Goal: Task Accomplishment & Management: Manage account settings

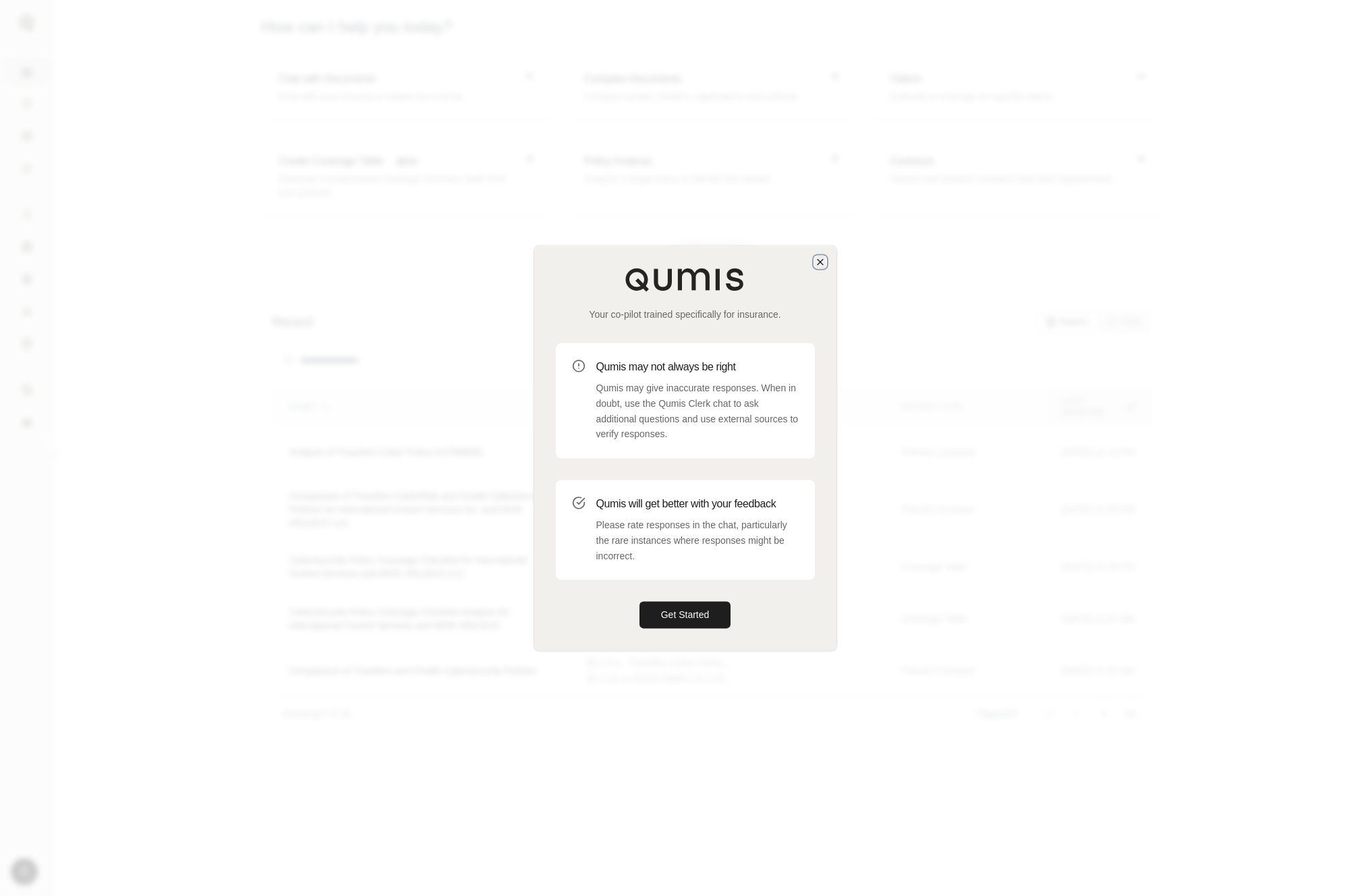
click at [820, 263] on icon "button" at bounding box center [820, 261] width 11 height 11
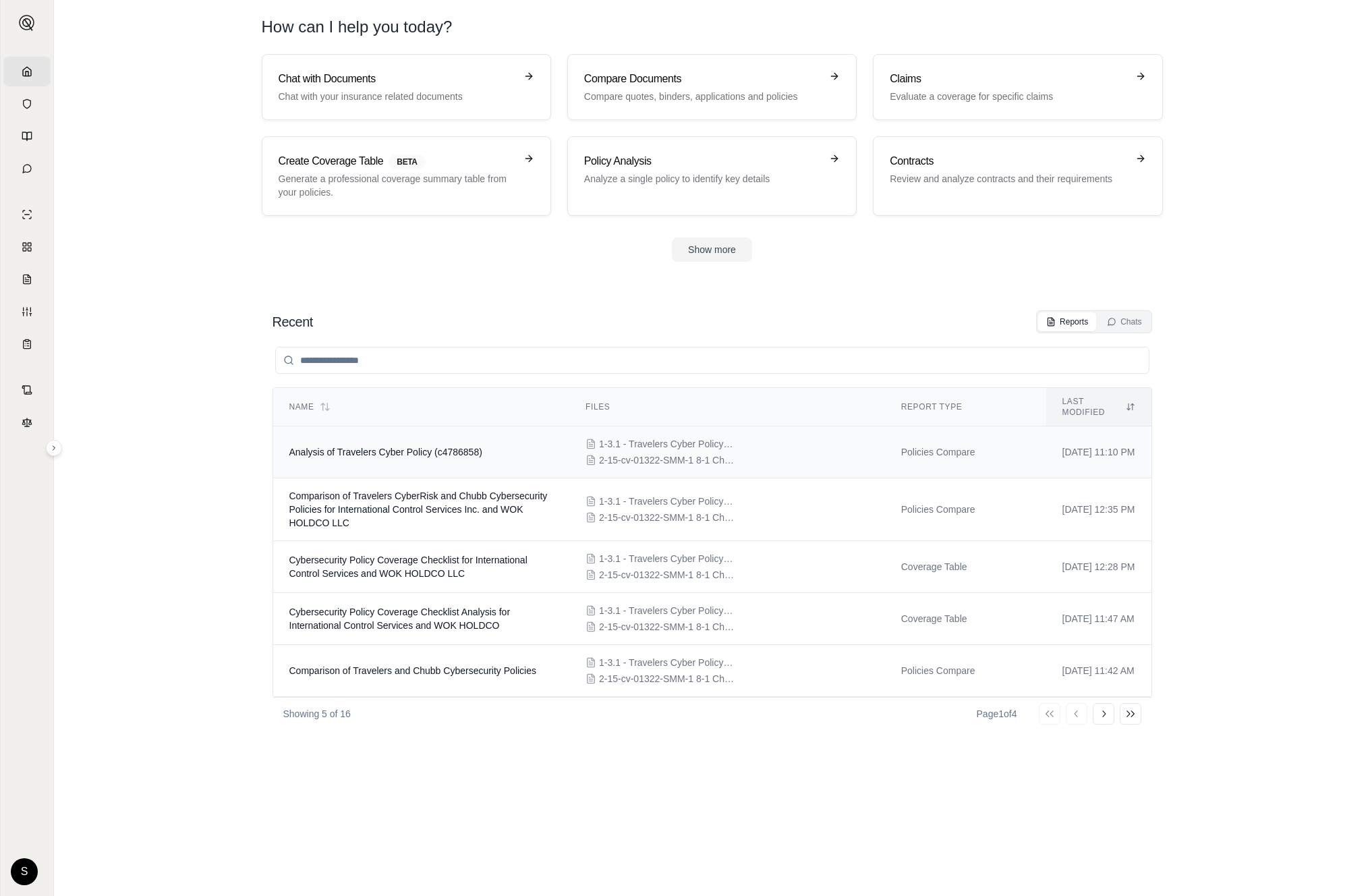
click at [442, 450] on td "Analysis of Travelers Cyber Policy (c4786858)" at bounding box center [421, 452] width 296 height 52
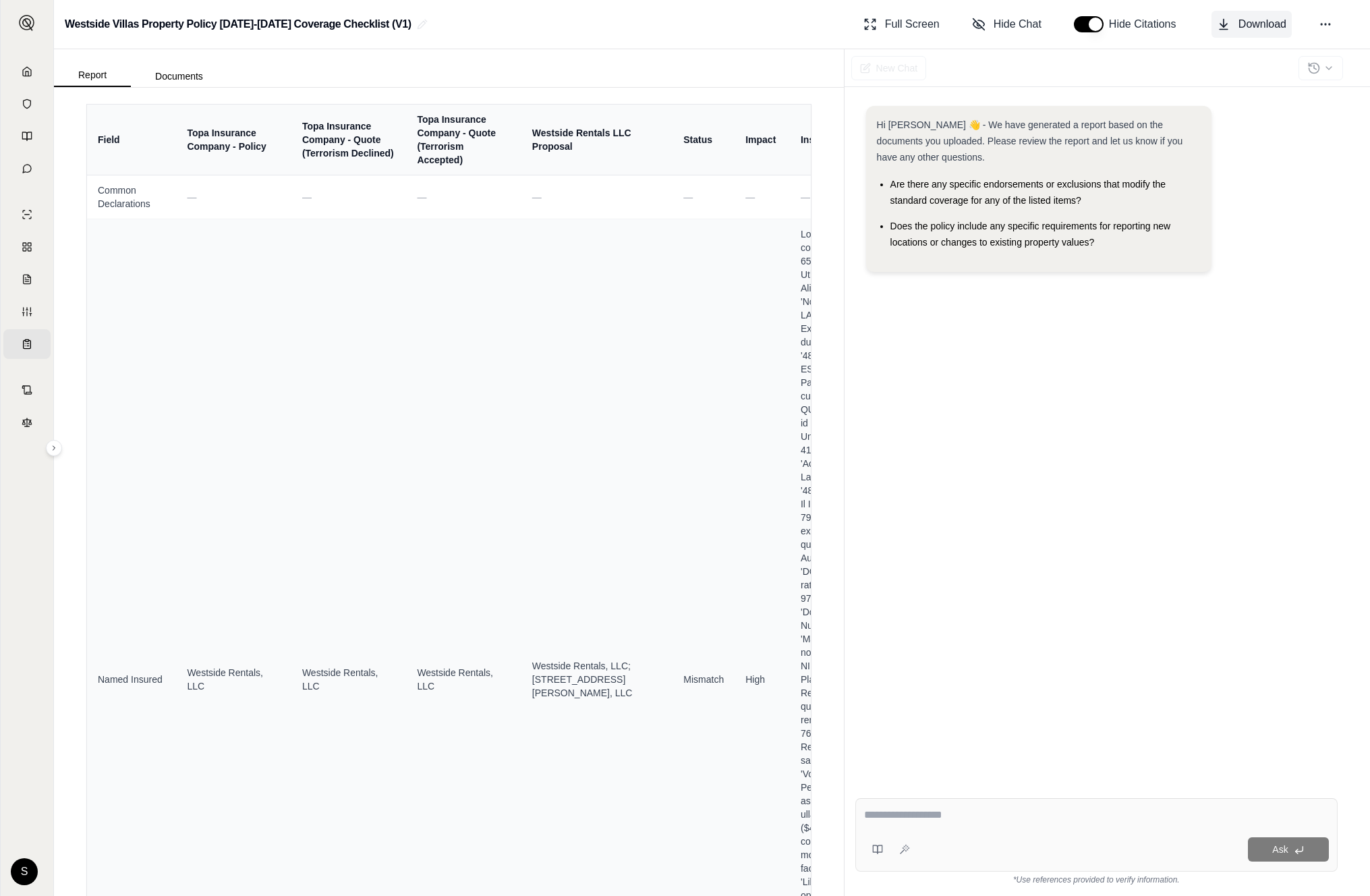
click at [1249, 27] on span "Download" at bounding box center [1262, 24] width 48 height 16
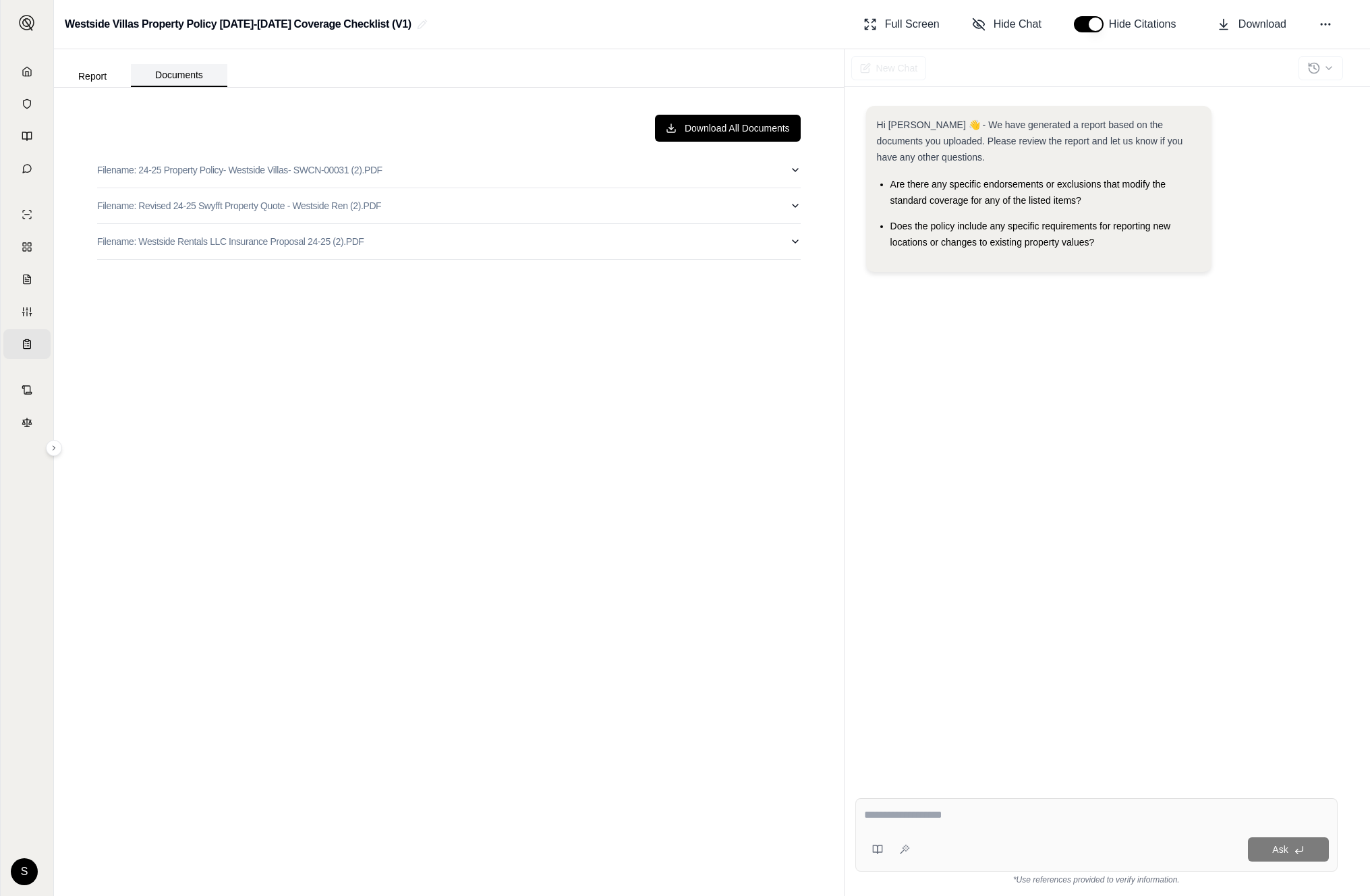
click at [193, 77] on button "Documents" at bounding box center [178, 75] width 96 height 23
click at [97, 73] on button "Report" at bounding box center [92, 76] width 77 height 21
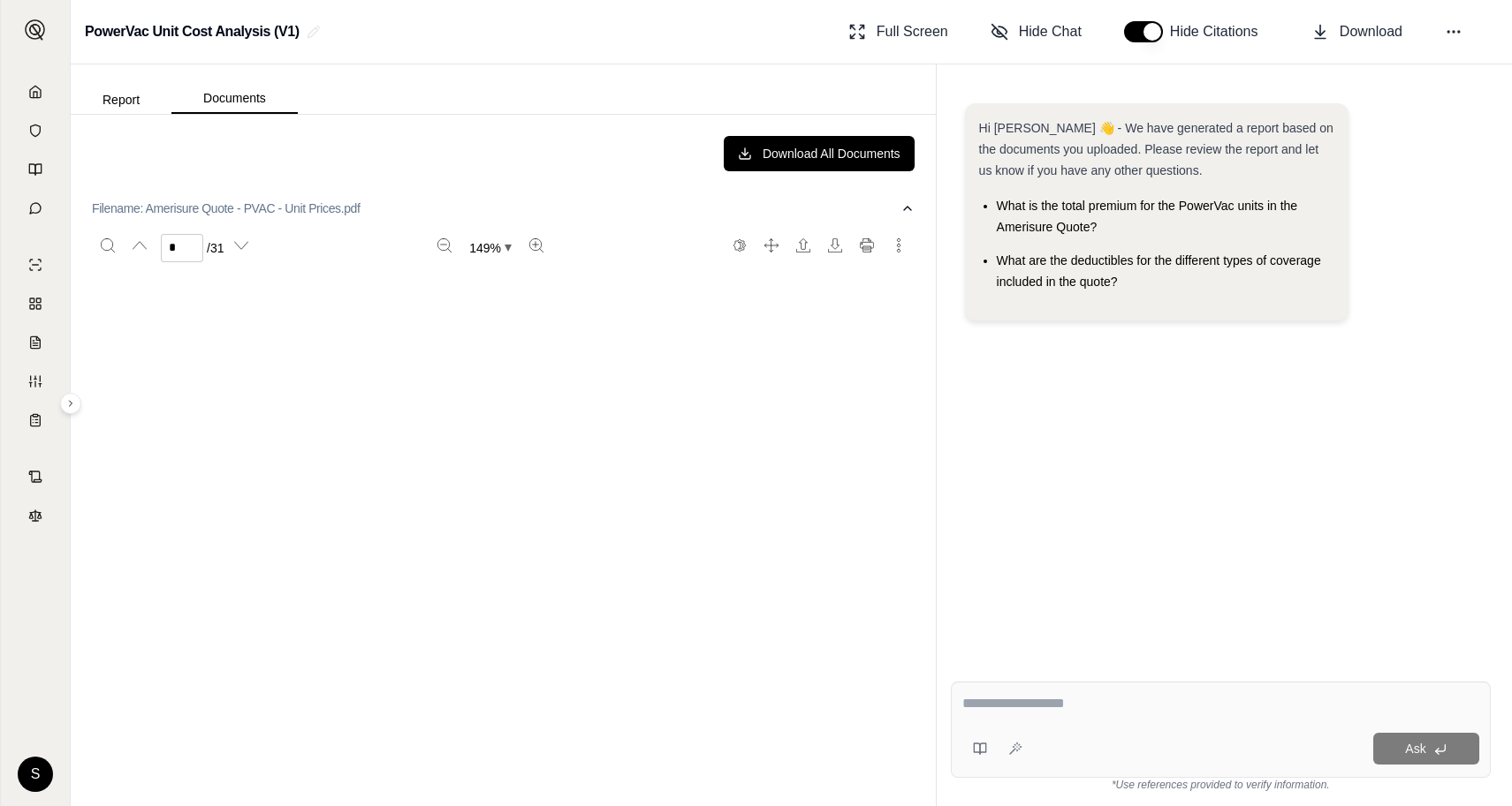
scroll to position [4345, 0]
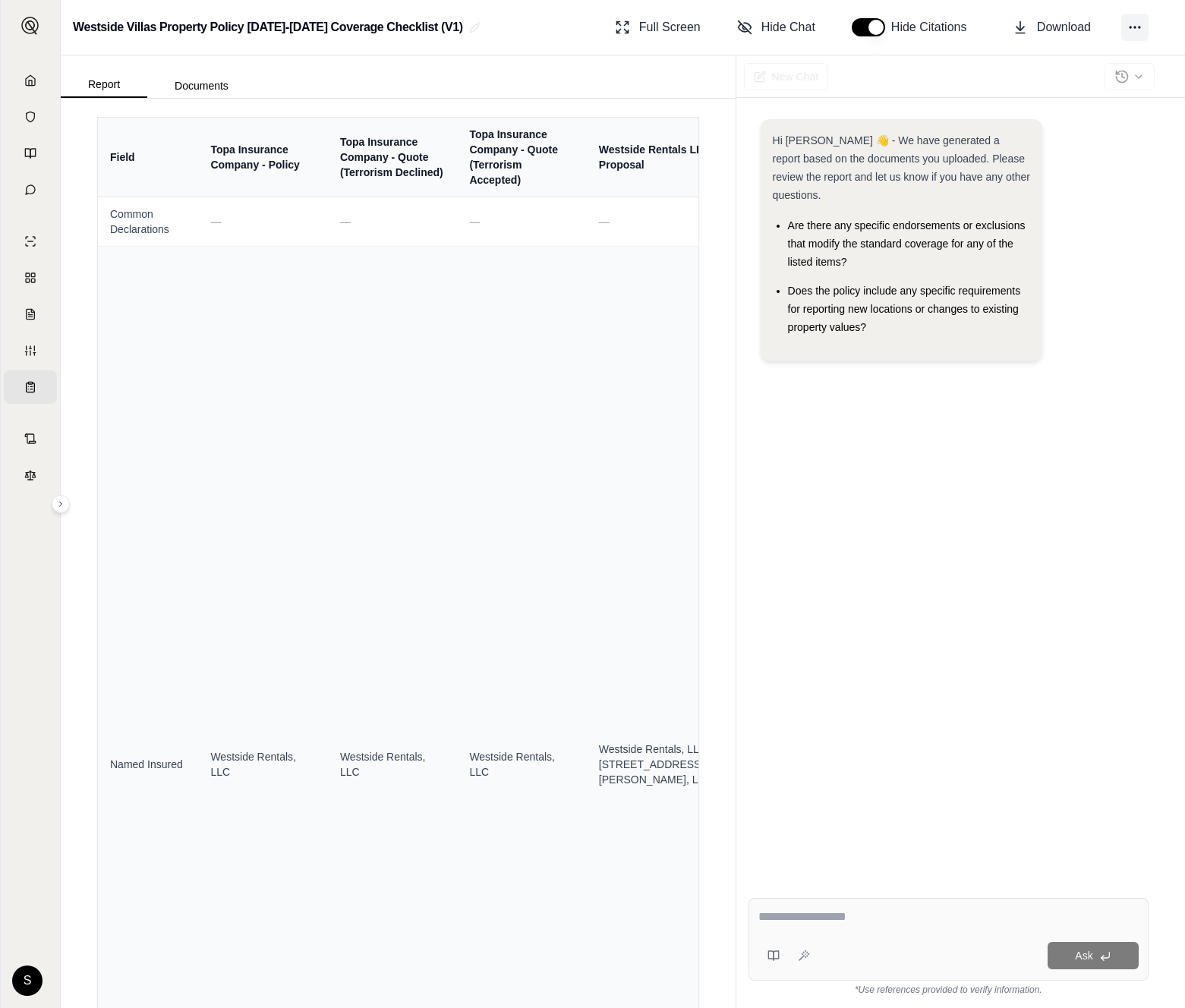
click at [1131, 30] on icon at bounding box center [1135, 27] width 15 height 15
click at [1141, 29] on icon at bounding box center [1135, 27] width 15 height 15
click at [23, 972] on html "Home Vault Prompts Chats Single Policy Comparisons Claims Custom Report Coverag…" at bounding box center [592, 504] width 1185 height 1008
click at [46, 951] on div "Log Out" at bounding box center [67, 946] width 126 height 24
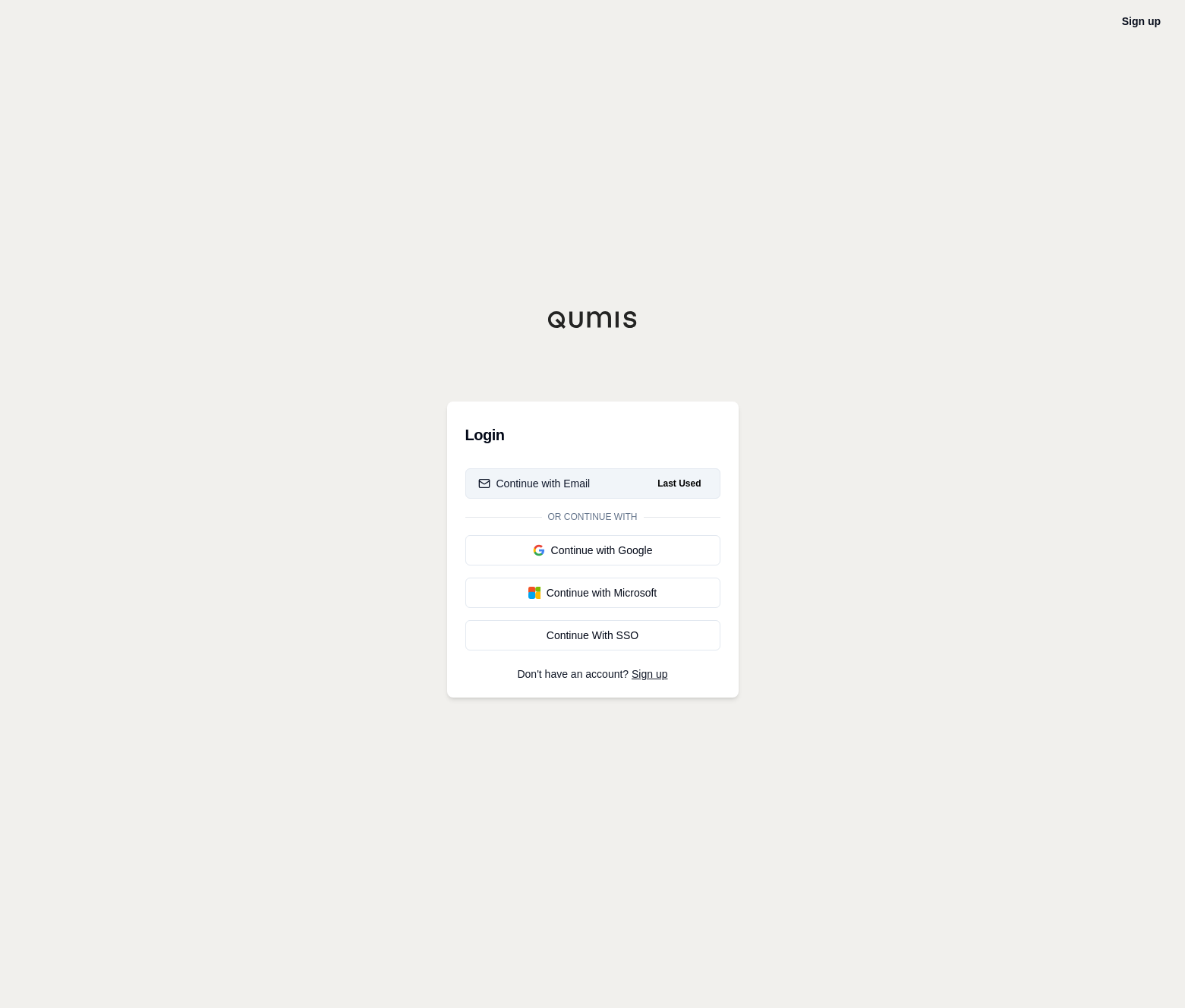
click at [572, 490] on div "Continue with Email" at bounding box center [534, 483] width 112 height 15
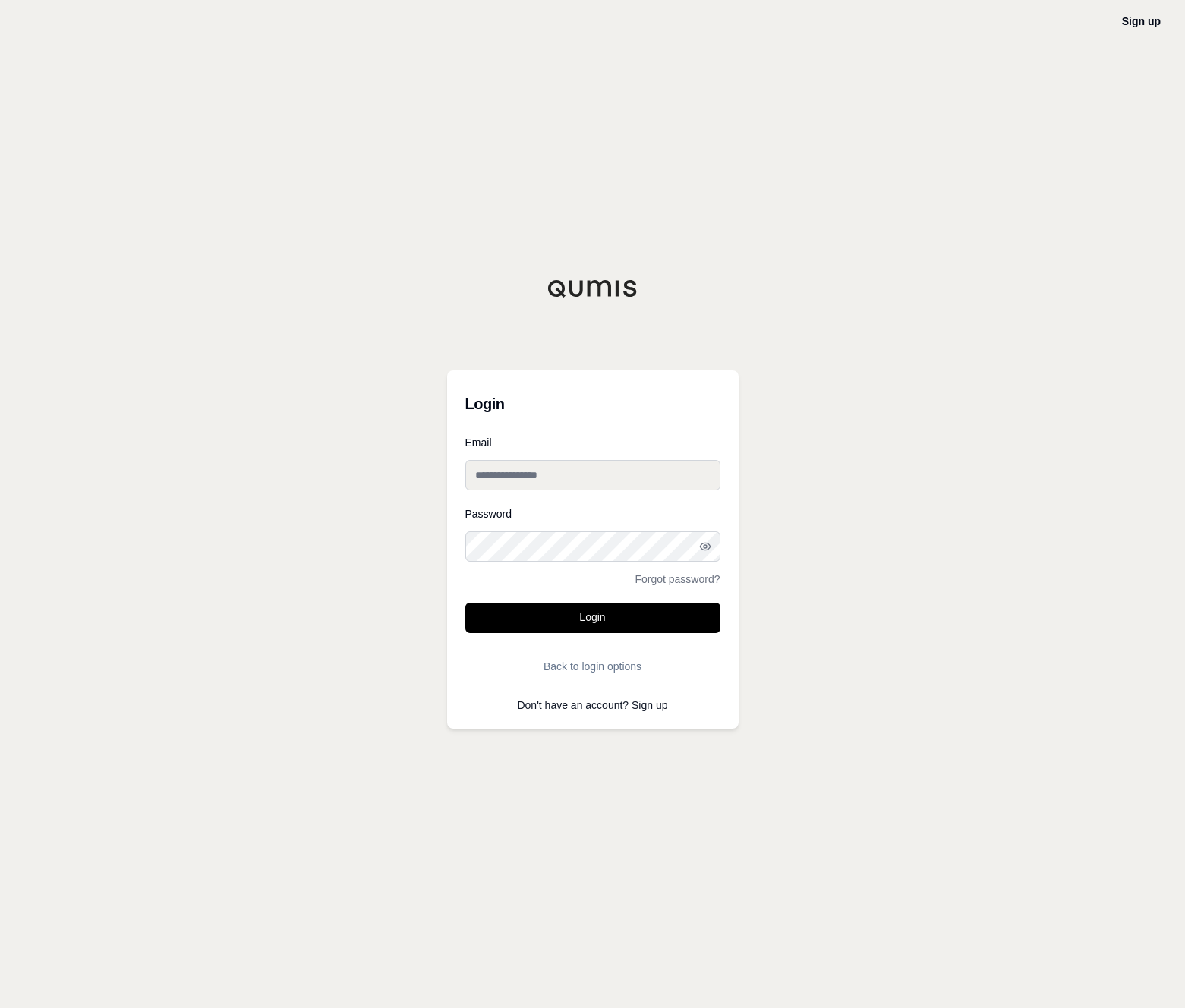
click at [587, 484] on input "Email" at bounding box center [592, 475] width 255 height 31
type input "**********"
click at [609, 618] on button "Login" at bounding box center [592, 618] width 255 height 31
